Goal: Transaction & Acquisition: Purchase product/service

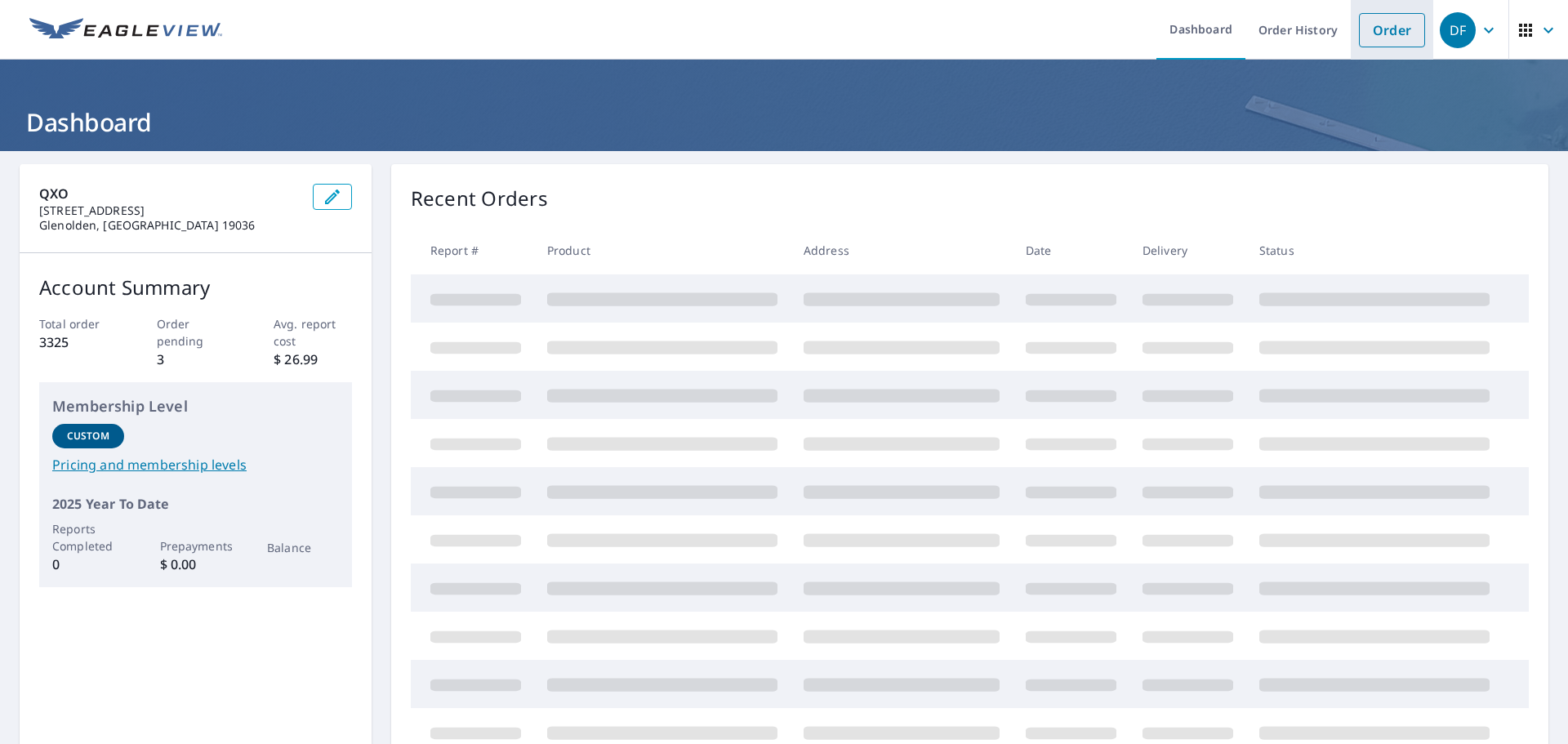
click at [1363, 39] on link "Order" at bounding box center [1392, 30] width 66 height 35
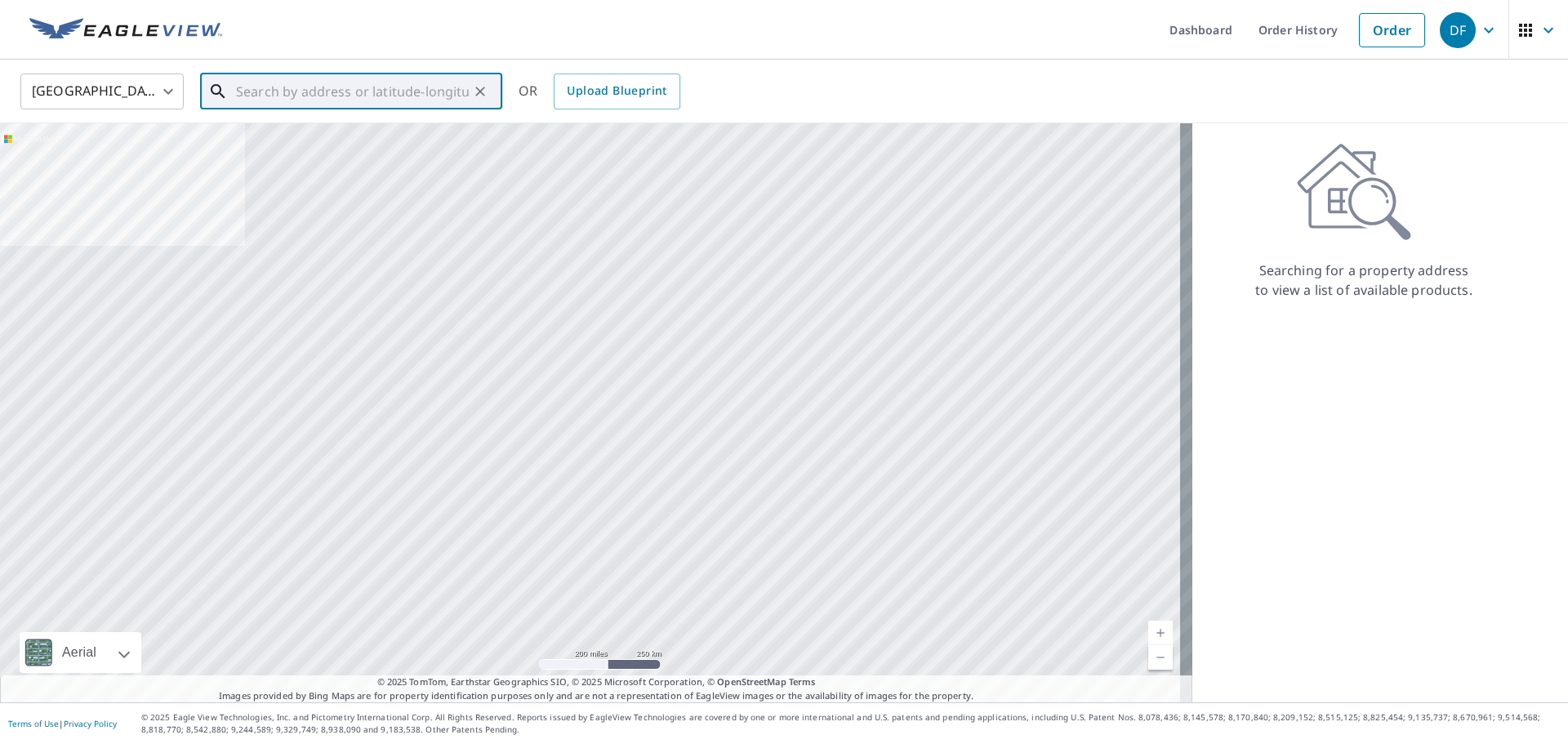
click at [281, 93] on input "text" at bounding box center [352, 91] width 233 height 46
paste input "[STREET_ADDRESS][PERSON_NAME]"
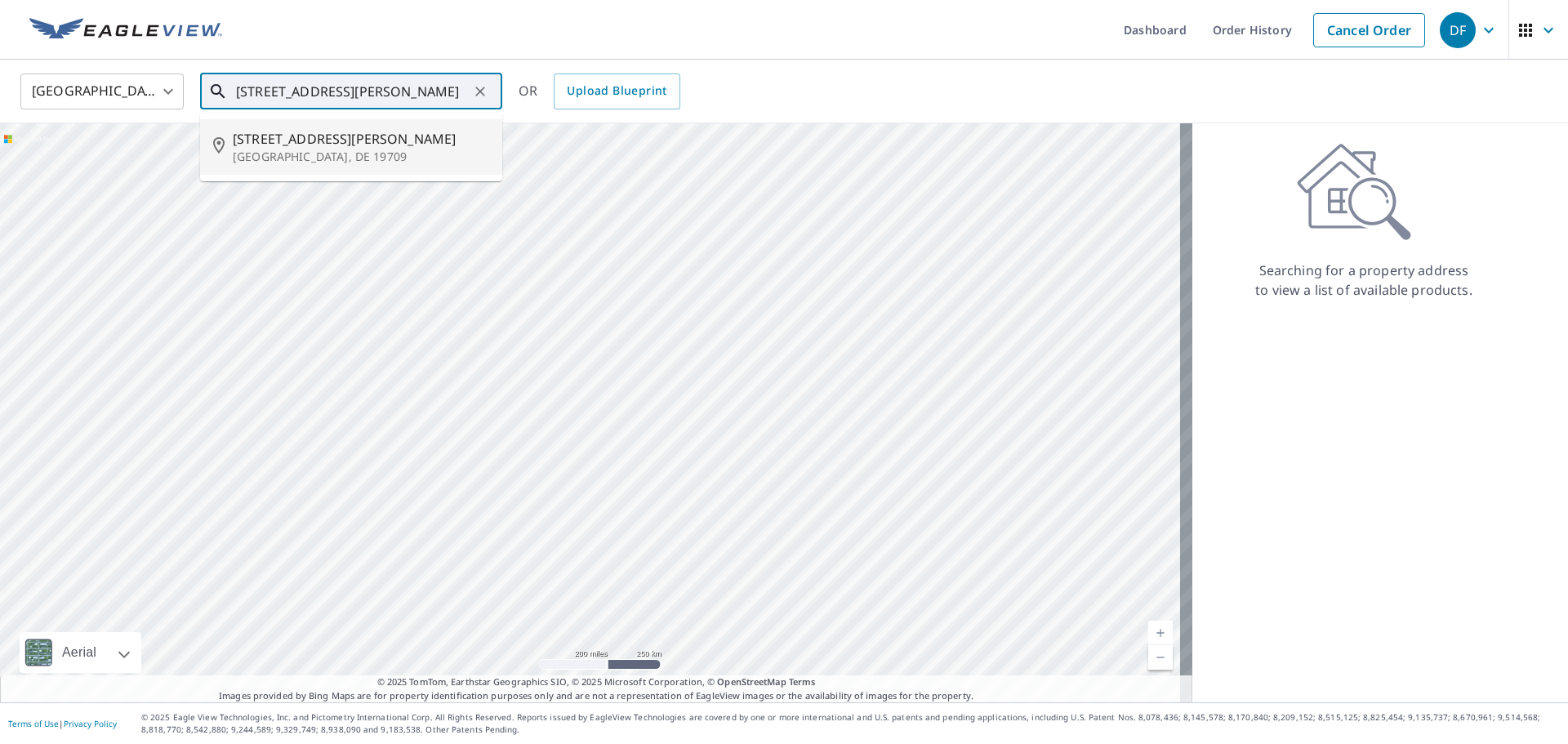
click at [319, 148] on p "[GEOGRAPHIC_DATA], DE 19709" at bounding box center [361, 156] width 256 height 16
type input "[STREET_ADDRESS][PERSON_NAME]"
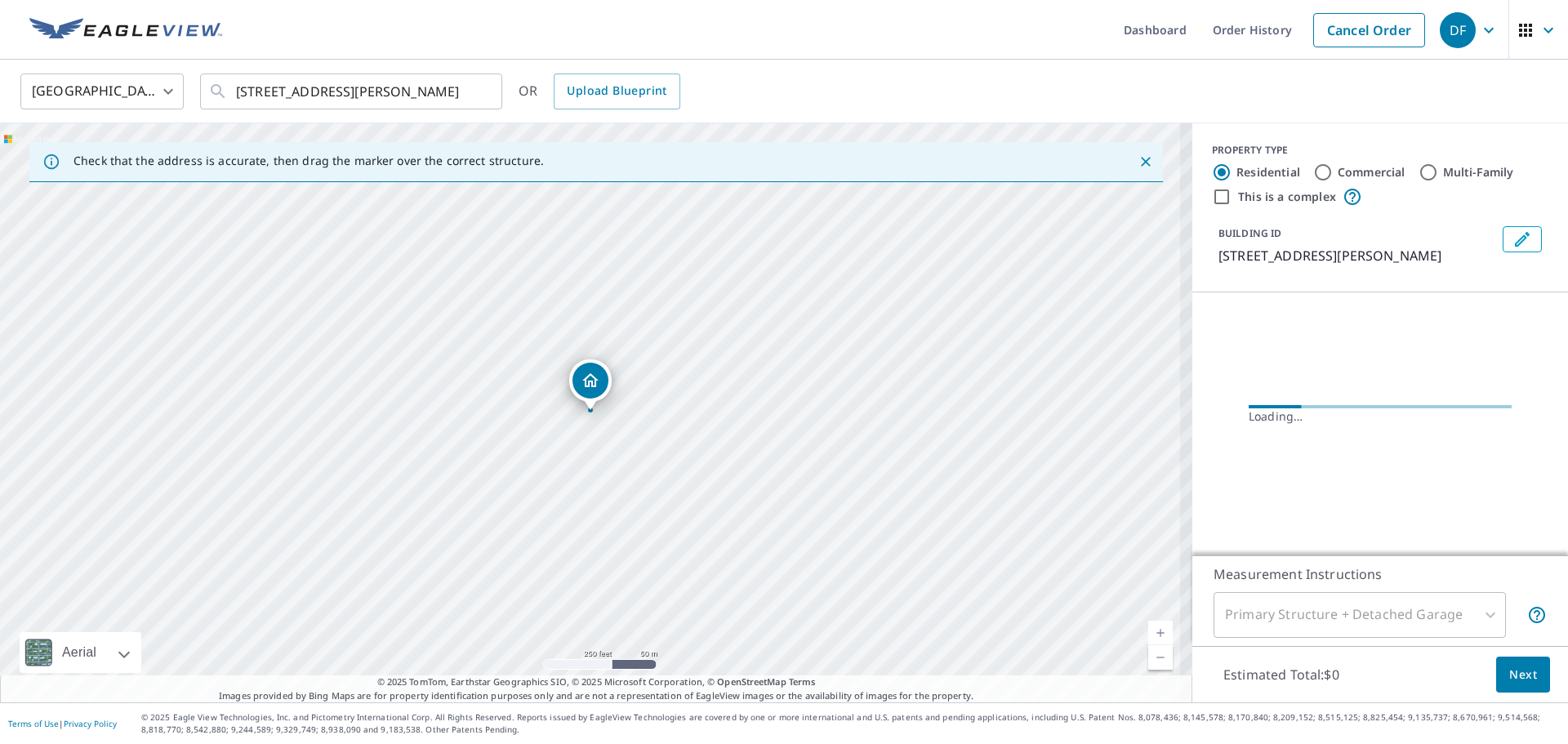
scroll to position [0, 0]
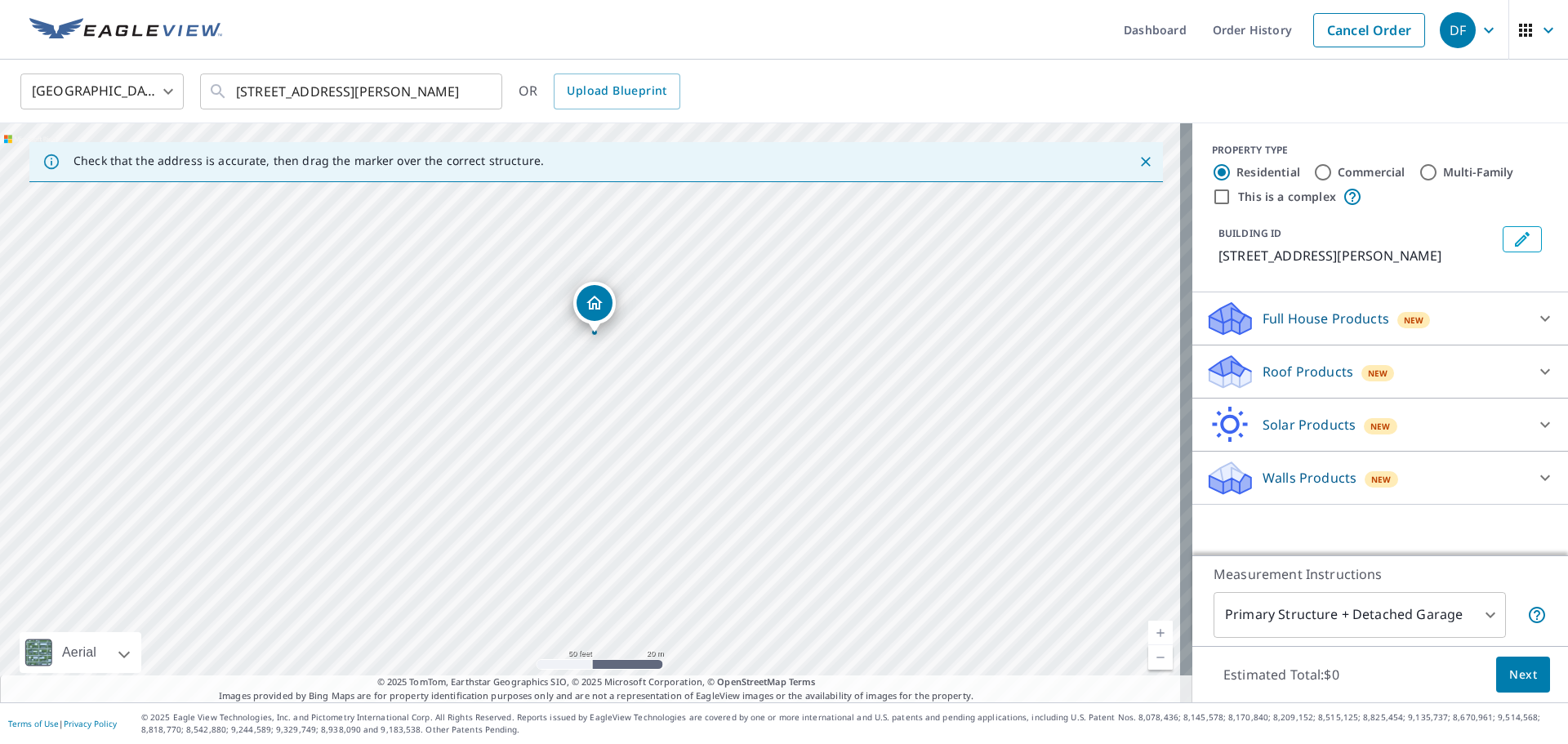
drag, startPoint x: 710, startPoint y: 421, endPoint x: 715, endPoint y: 344, distance: 77.2
click at [715, 344] on div "[STREET_ADDRESS][PERSON_NAME]" at bounding box center [596, 413] width 1193 height 579
click at [1279, 367] on p "Roof Products" at bounding box center [1307, 371] width 91 height 20
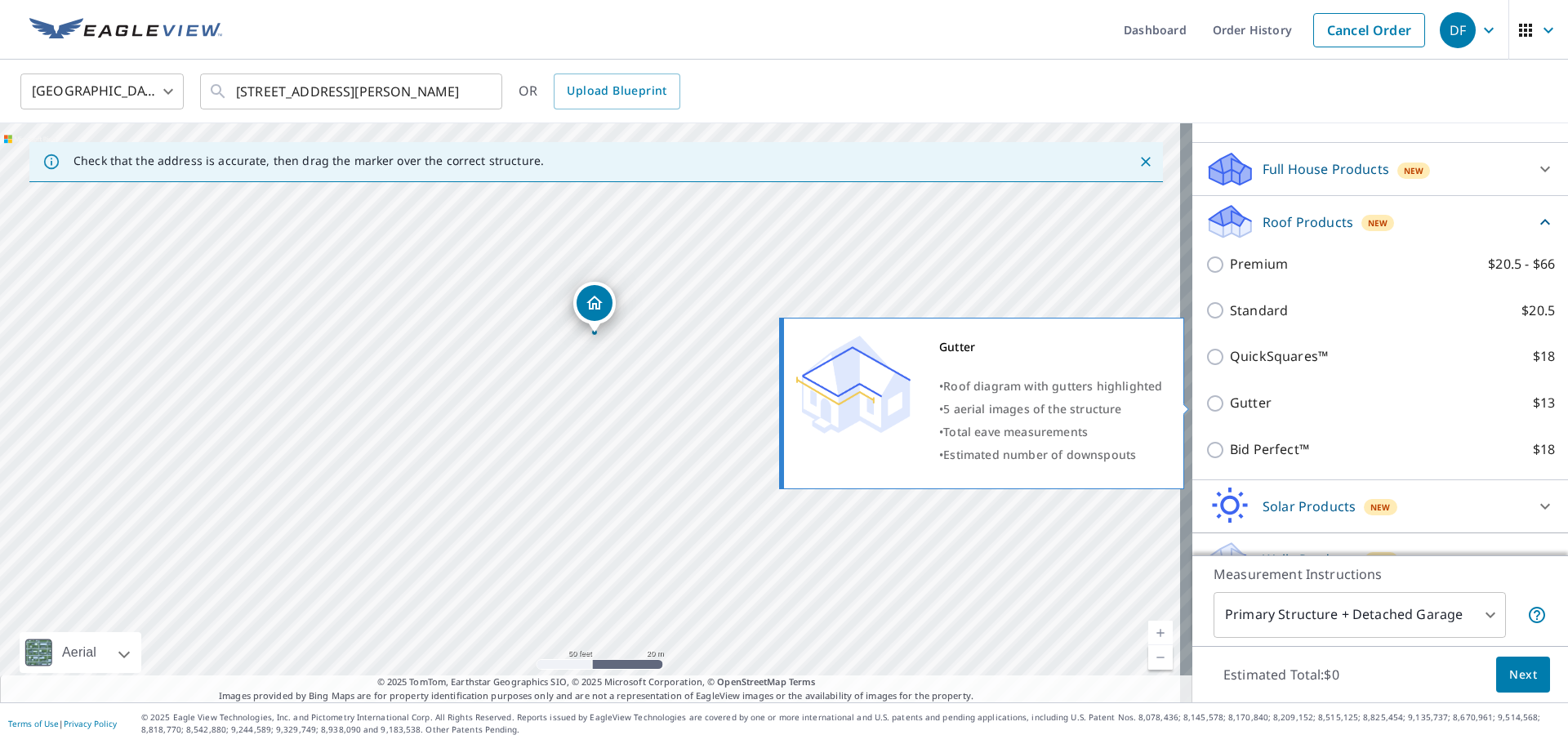
scroll to position [180, 0]
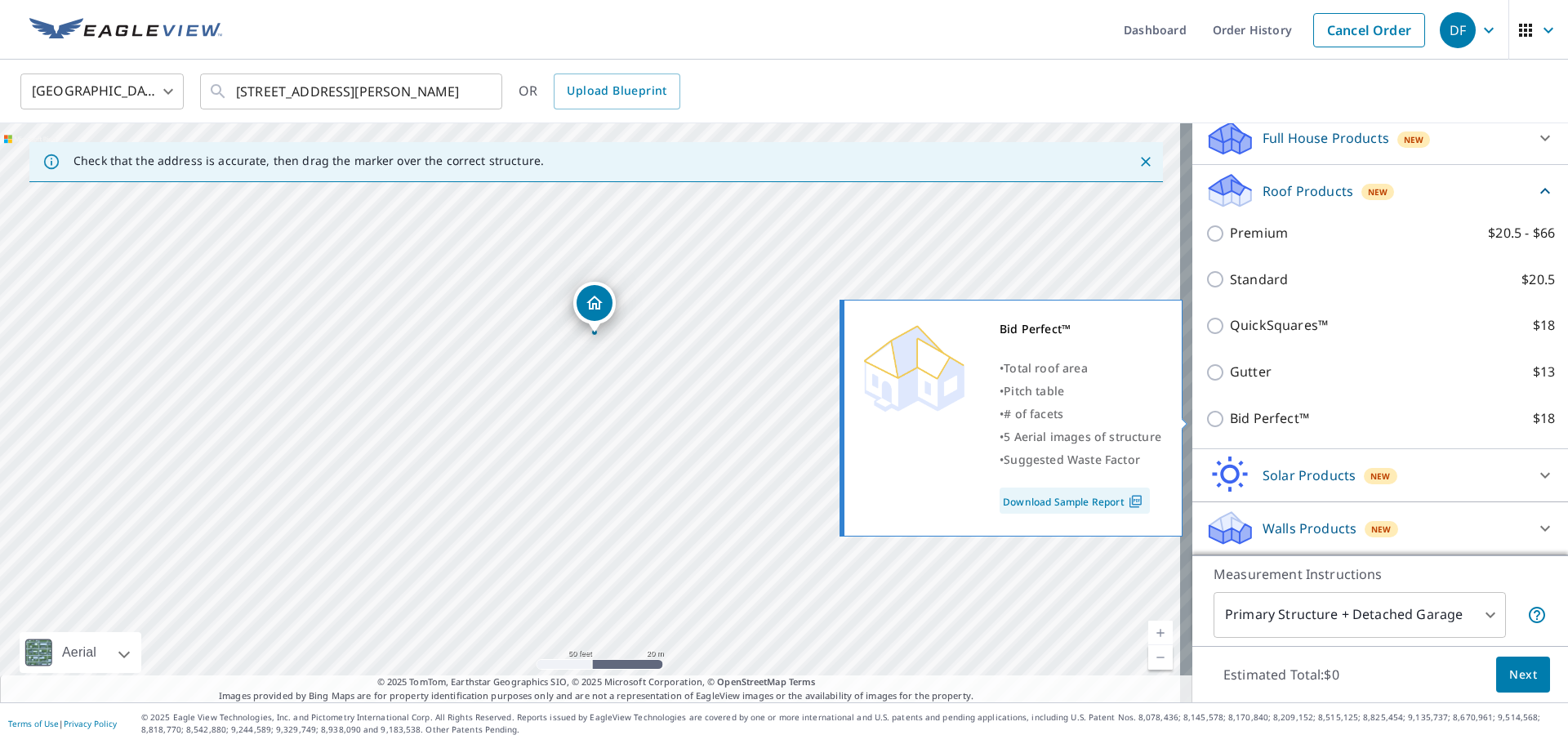
click at [1263, 418] on p "Bid Perfect™" at bounding box center [1269, 419] width 79 height 21
click at [1230, 418] on input "Bid Perfect™ $18" at bounding box center [1218, 419] width 24 height 20
checkbox input "true"
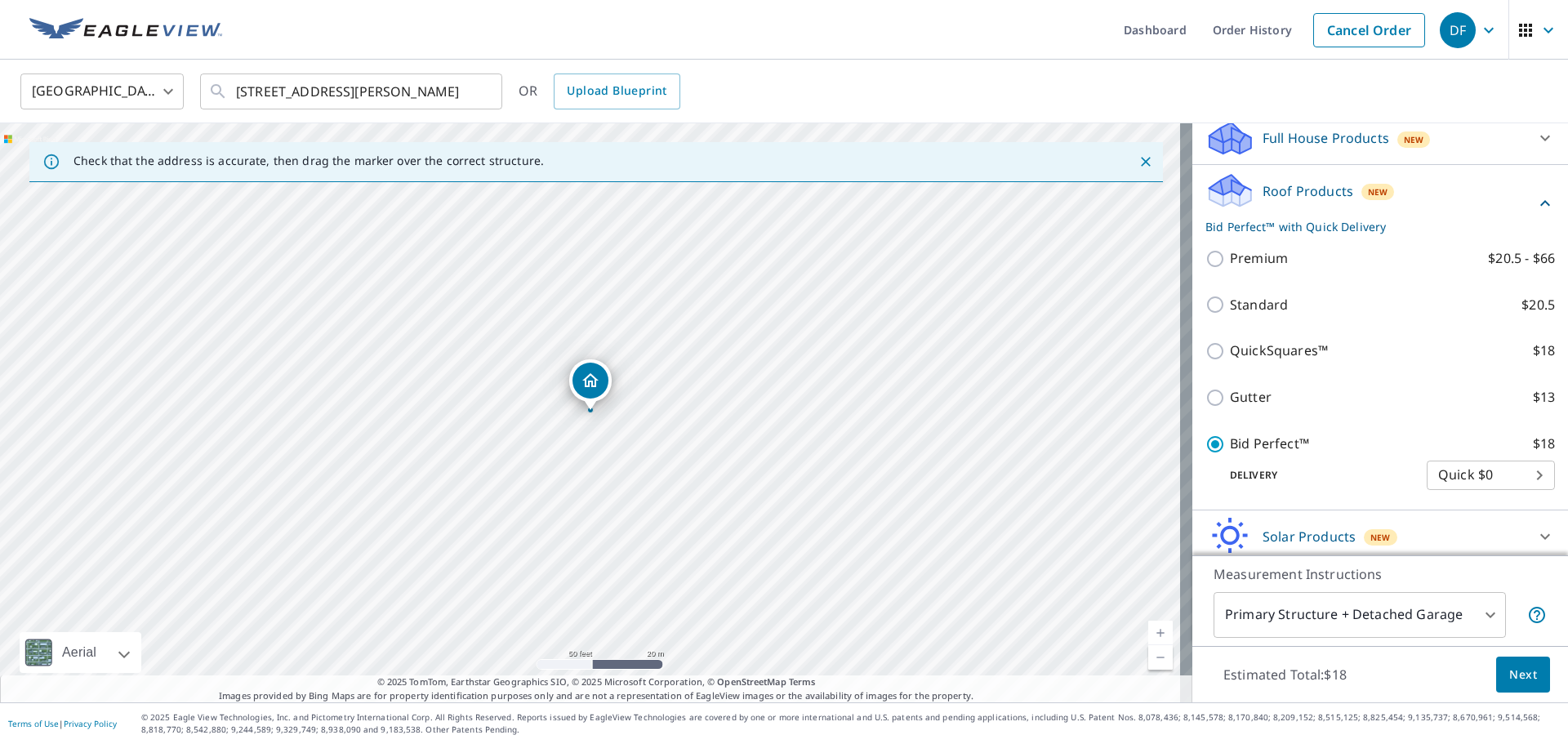
click at [1518, 668] on span "Next" at bounding box center [1523, 675] width 28 height 21
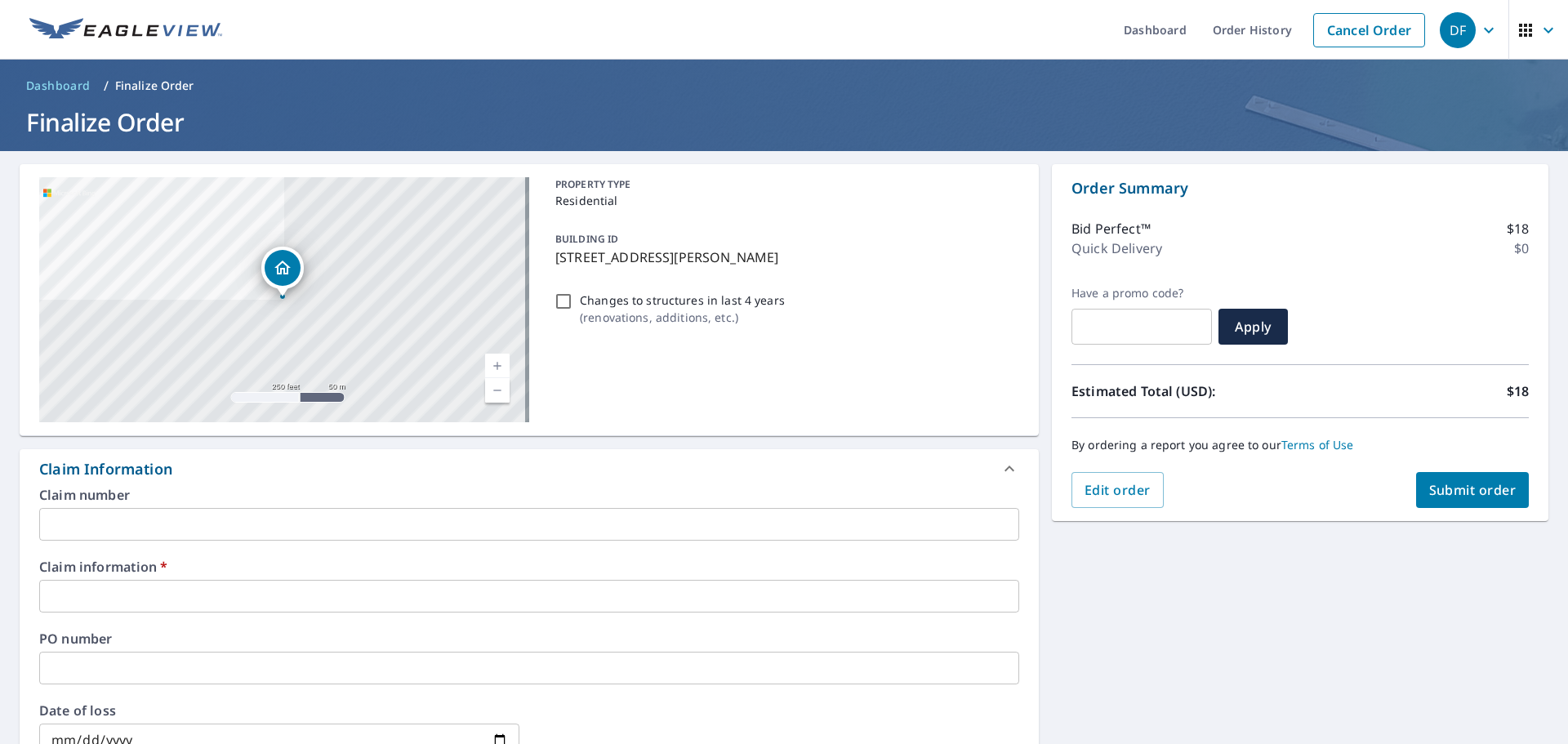
click at [180, 596] on input "text" at bounding box center [529, 596] width 980 height 33
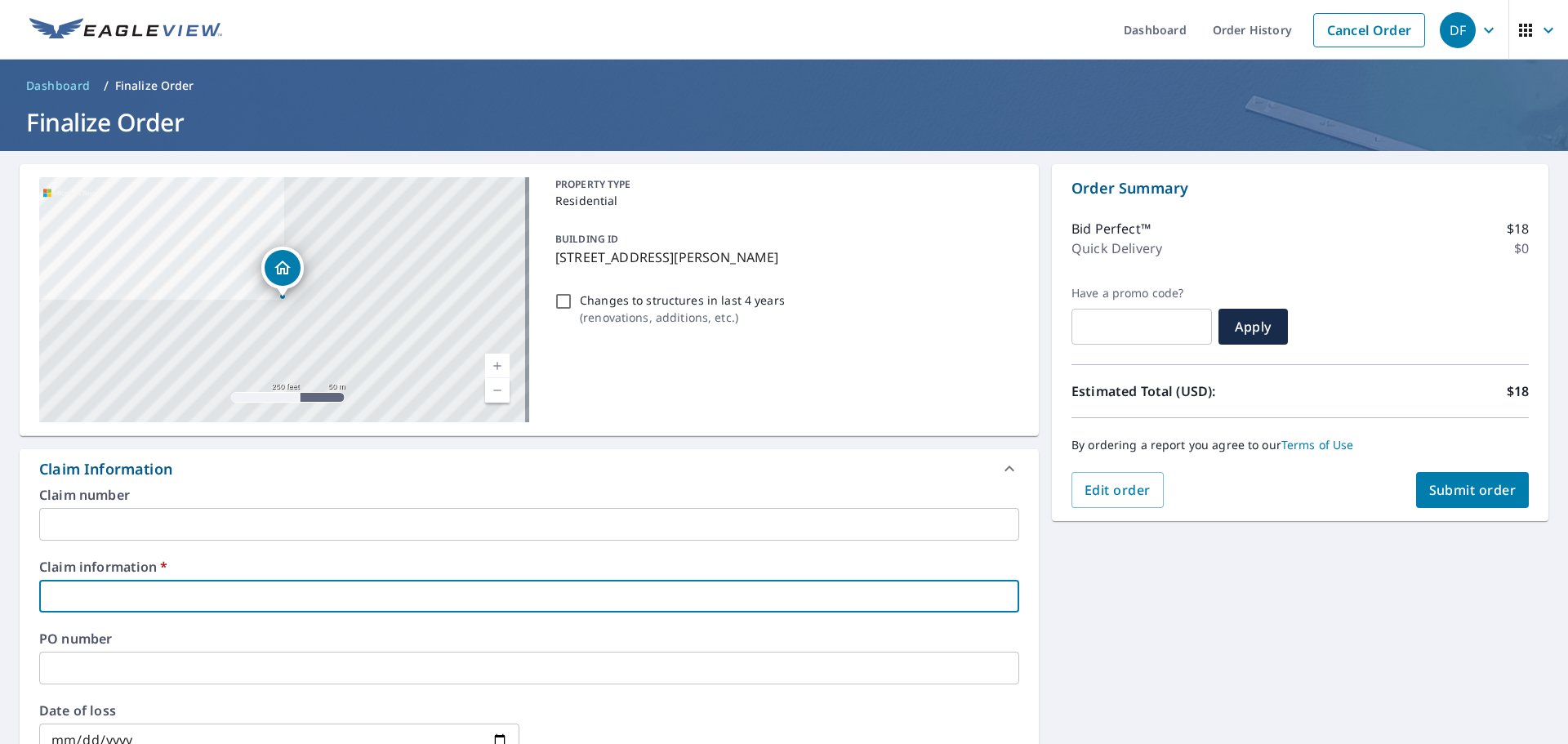
type input "334572"
checkbox input "true"
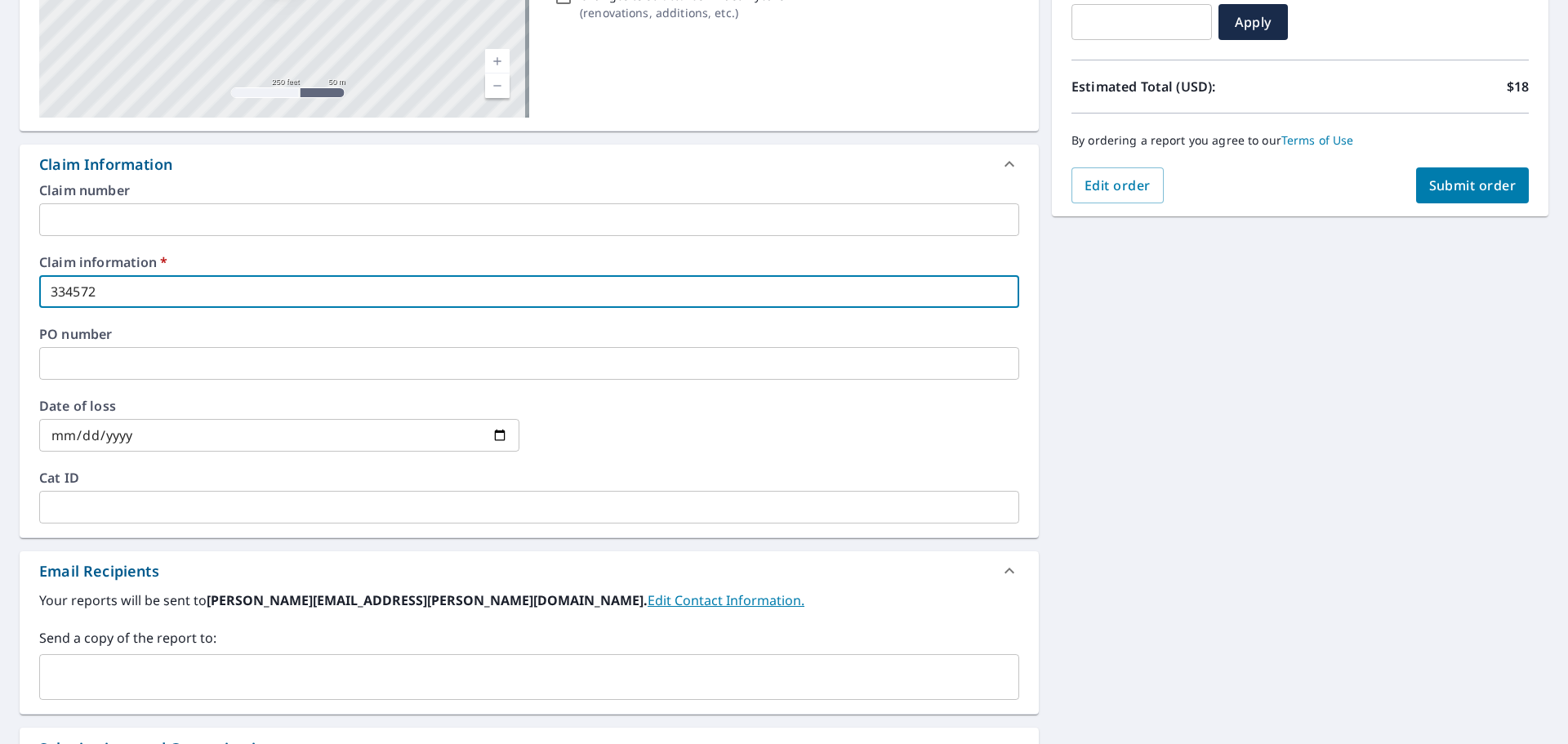
scroll to position [490, 0]
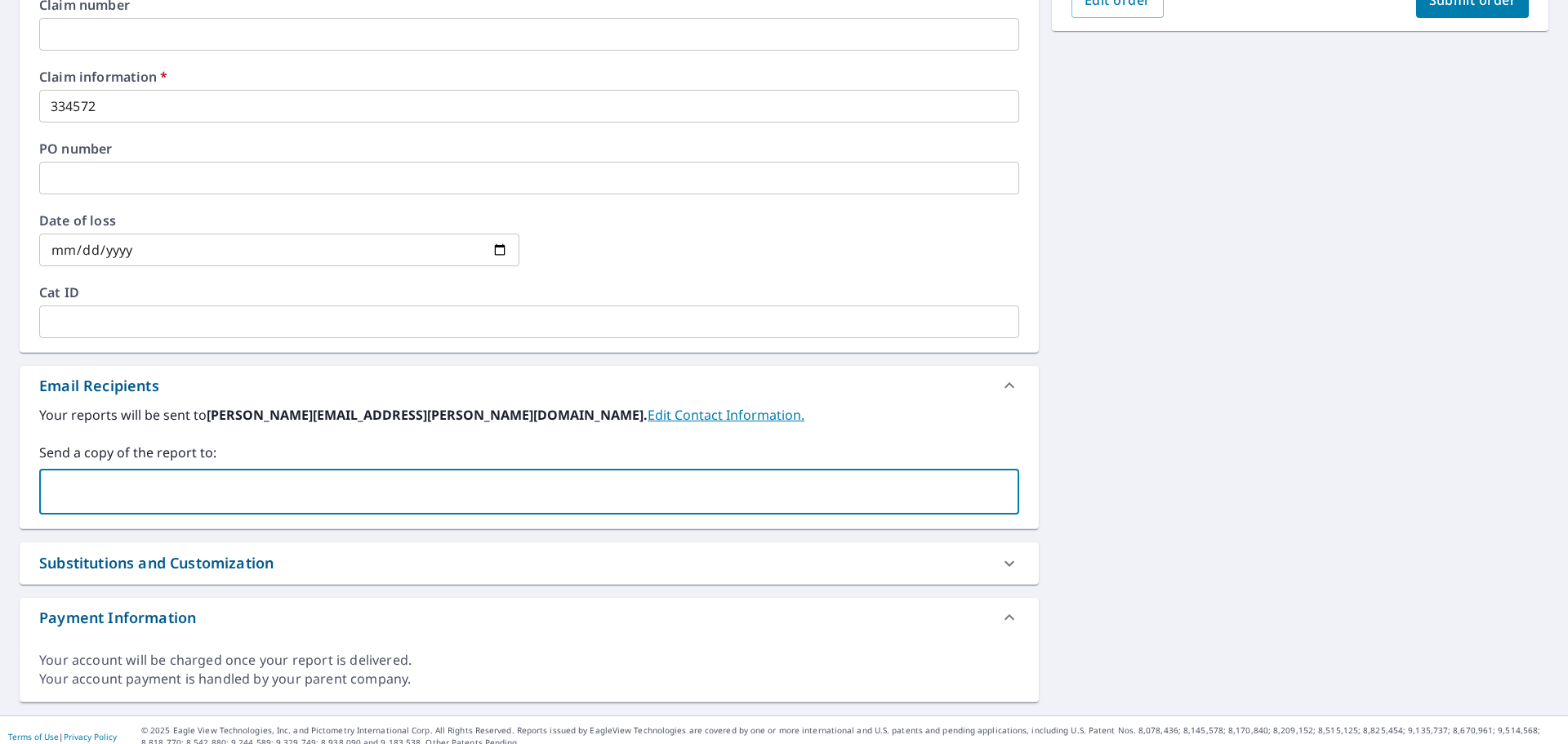
click at [146, 494] on input "text" at bounding box center [517, 492] width 941 height 31
type input "[PERSON_NAME][EMAIL_ADDRESS][PERSON_NAME][DOMAIN_NAME]"
click at [1442, 9] on button "Submit order" at bounding box center [1473, 0] width 114 height 36
checkbox input "true"
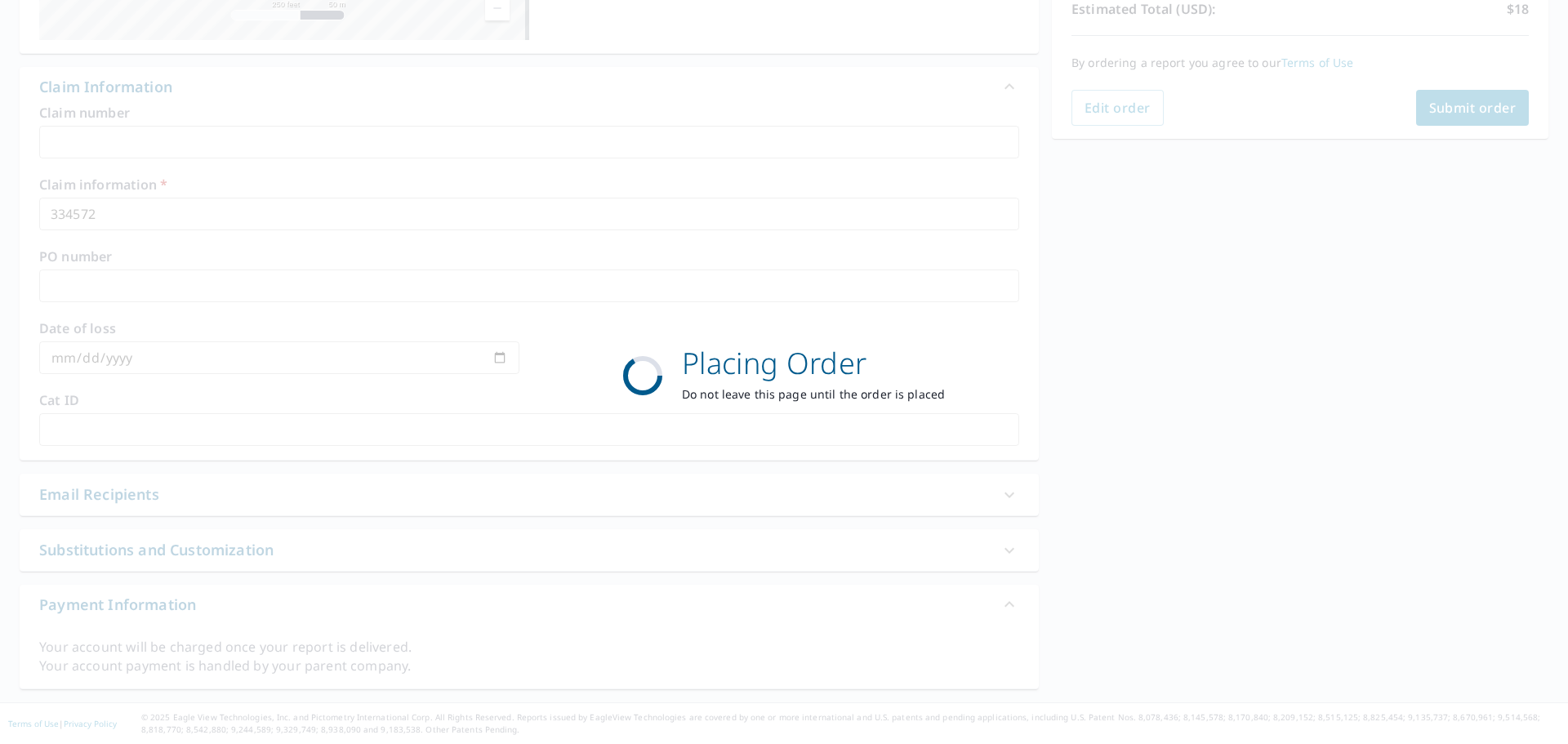
scroll to position [382, 0]
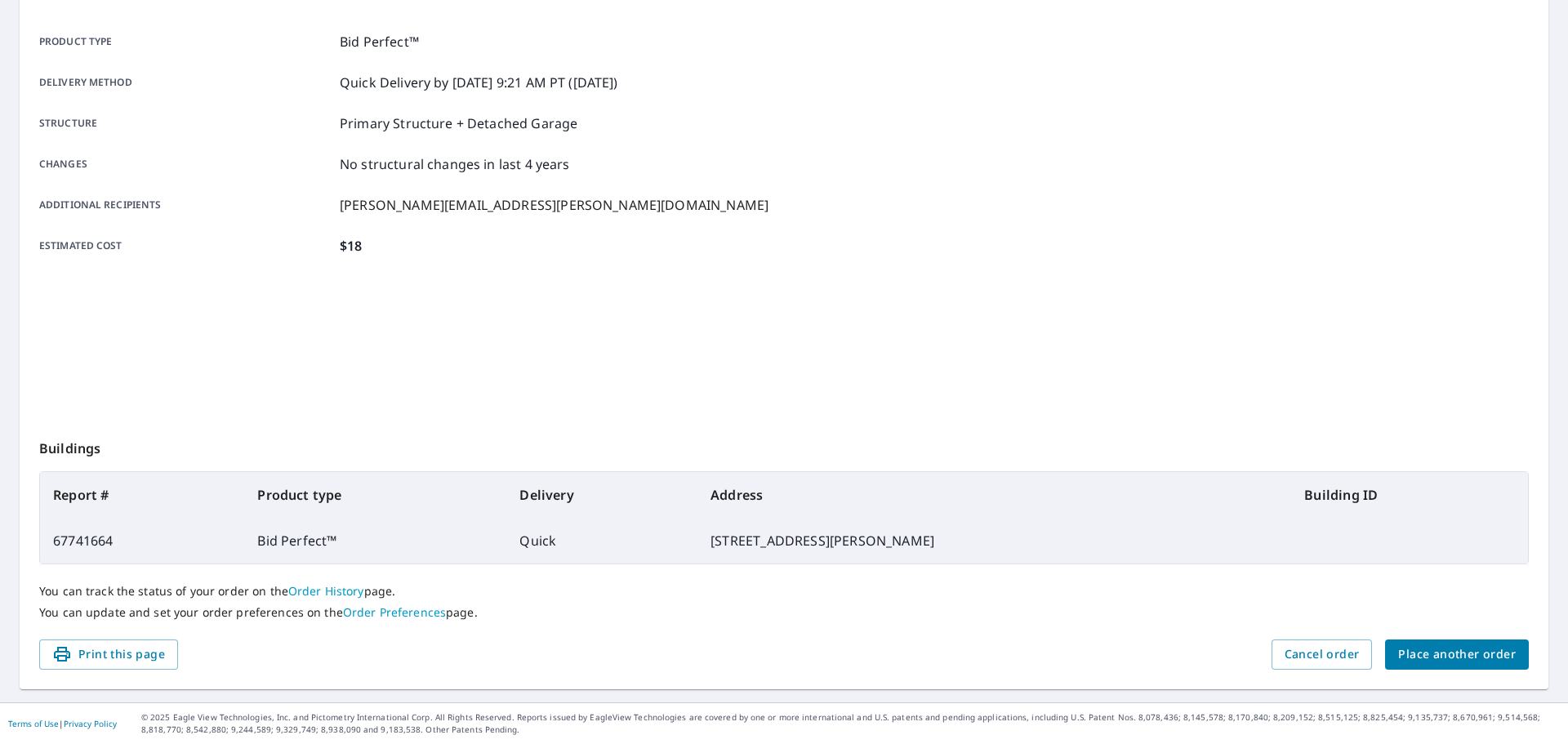
scroll to position [218, 0]
